Goal: Information Seeking & Learning: Understand process/instructions

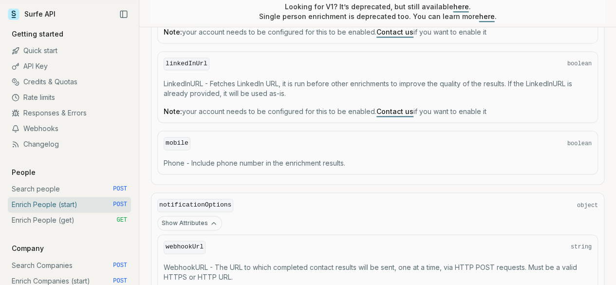
scroll to position [653, 0]
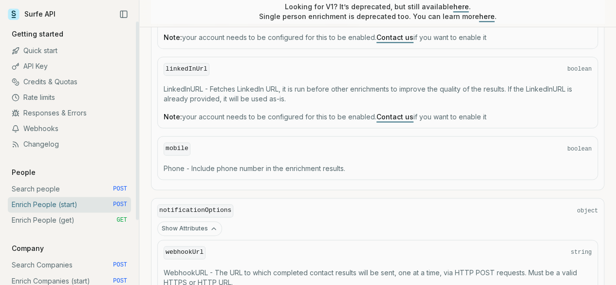
copy span "companyName"
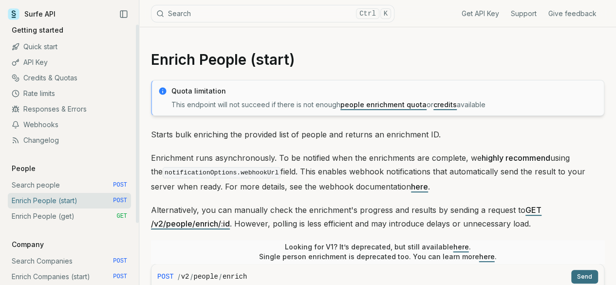
scroll to position [0, 0]
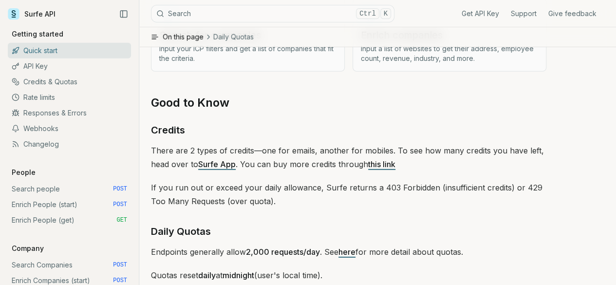
scroll to position [1462, 0]
